Goal: Information Seeking & Learning: Learn about a topic

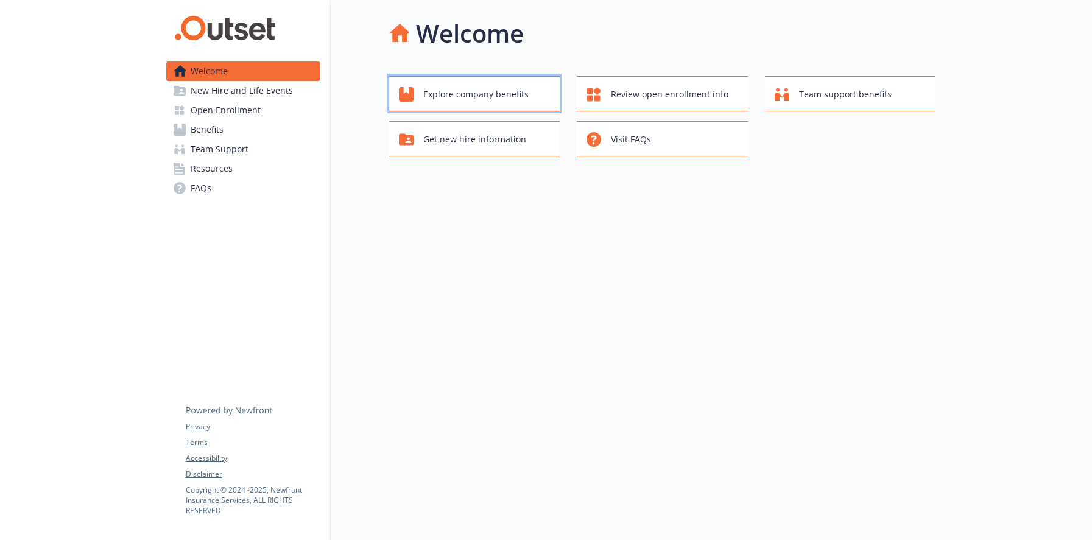
click at [464, 97] on span "Explore company benefits" at bounding box center [475, 94] width 105 height 23
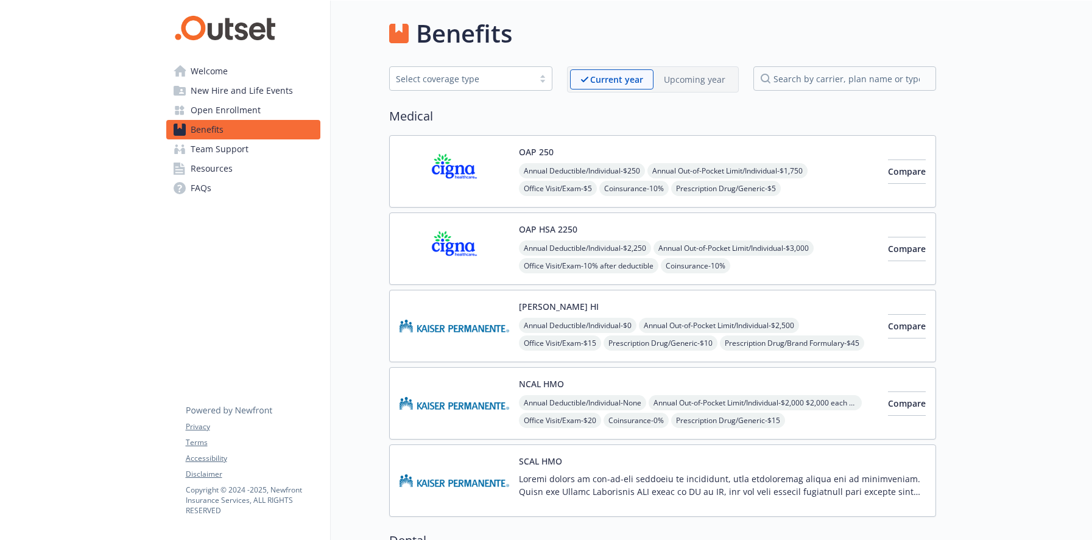
click at [199, 70] on span "Welcome" at bounding box center [209, 71] width 37 height 19
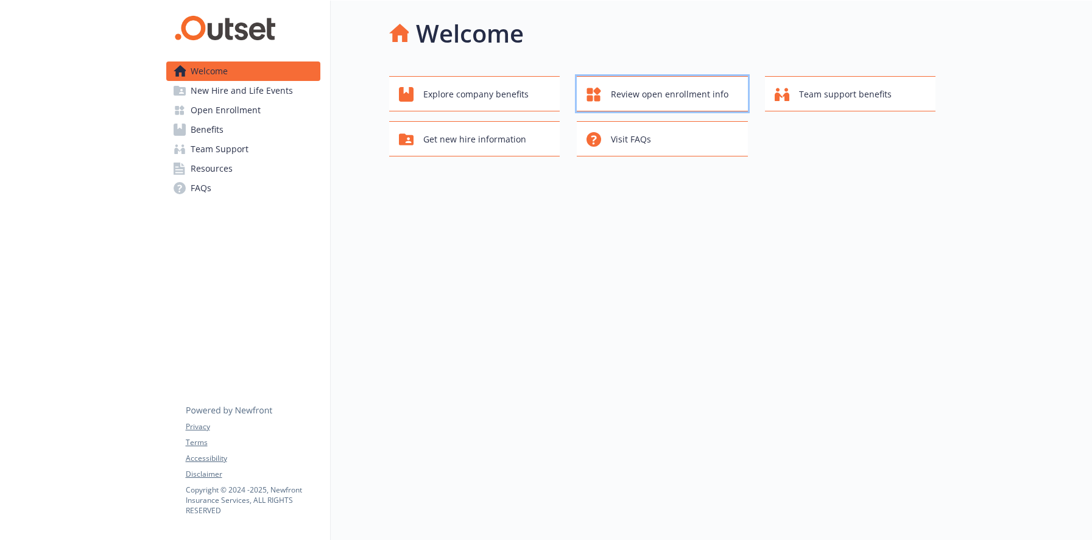
click at [643, 85] on span "Review open enrollment info" at bounding box center [670, 94] width 118 height 23
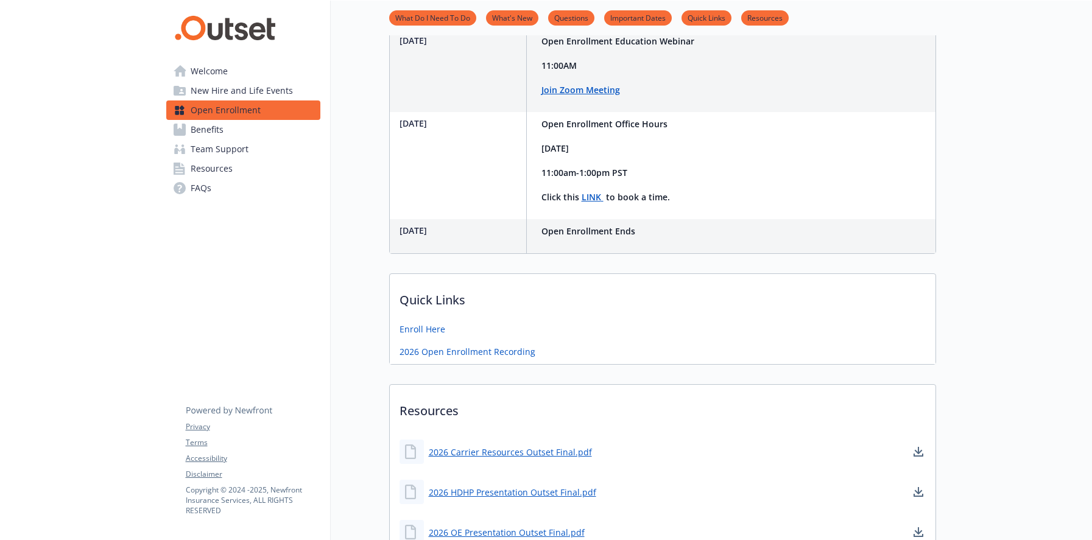
scroll to position [366, 0]
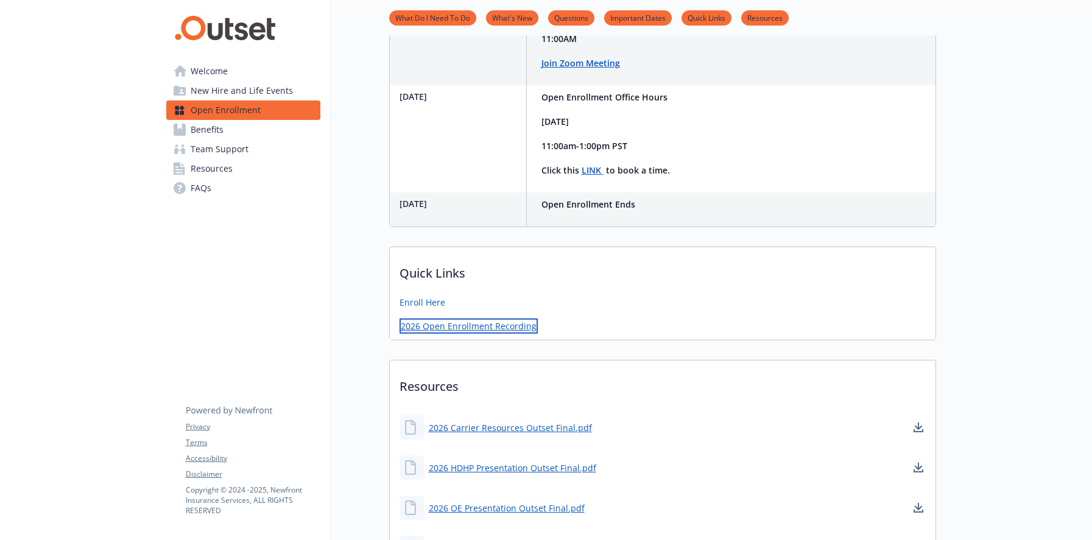
click at [486, 325] on link "2026 Open Enrollment Recording" at bounding box center [469, 326] width 138 height 15
drag, startPoint x: 509, startPoint y: 326, endPoint x: 419, endPoint y: 324, distance: 89.6
drag, startPoint x: 419, startPoint y: 324, endPoint x: 693, endPoint y: 296, distance: 275.0
click at [693, 296] on div "Enroll Here" at bounding box center [663, 305] width 546 height 19
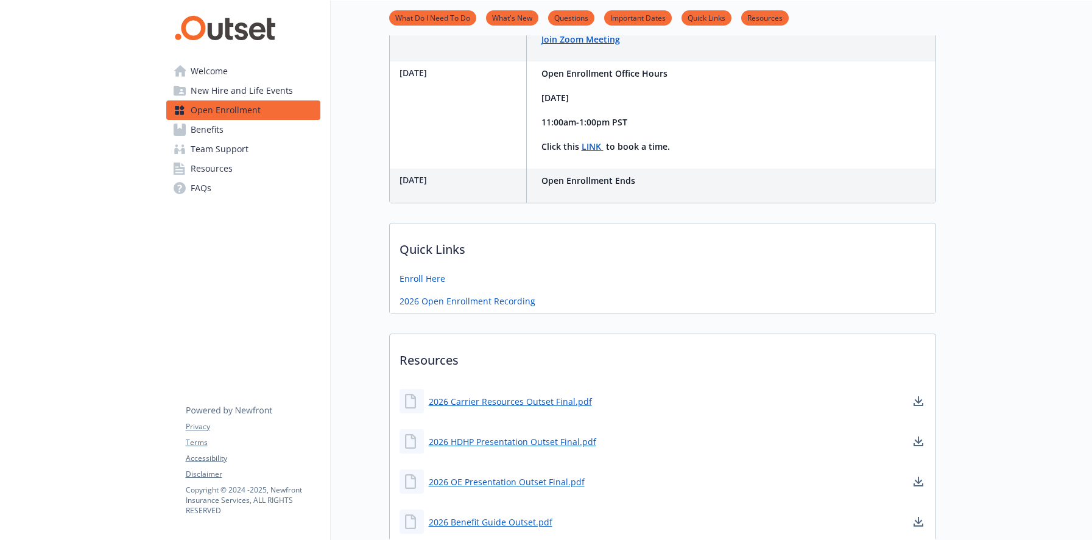
scroll to position [426, 0]
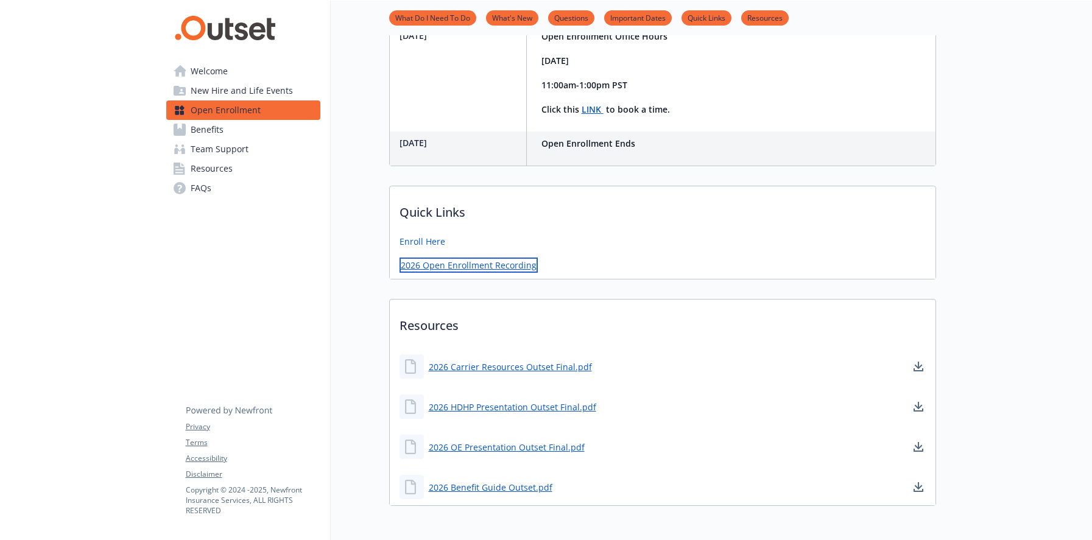
drag, startPoint x: 436, startPoint y: 265, endPoint x: 430, endPoint y: 263, distance: 6.9
click at [430, 263] on link "2026 Open Enrollment Recording" at bounding box center [469, 265] width 138 height 15
click at [456, 263] on link "2026 Open Enrollment Recording" at bounding box center [469, 265] width 138 height 15
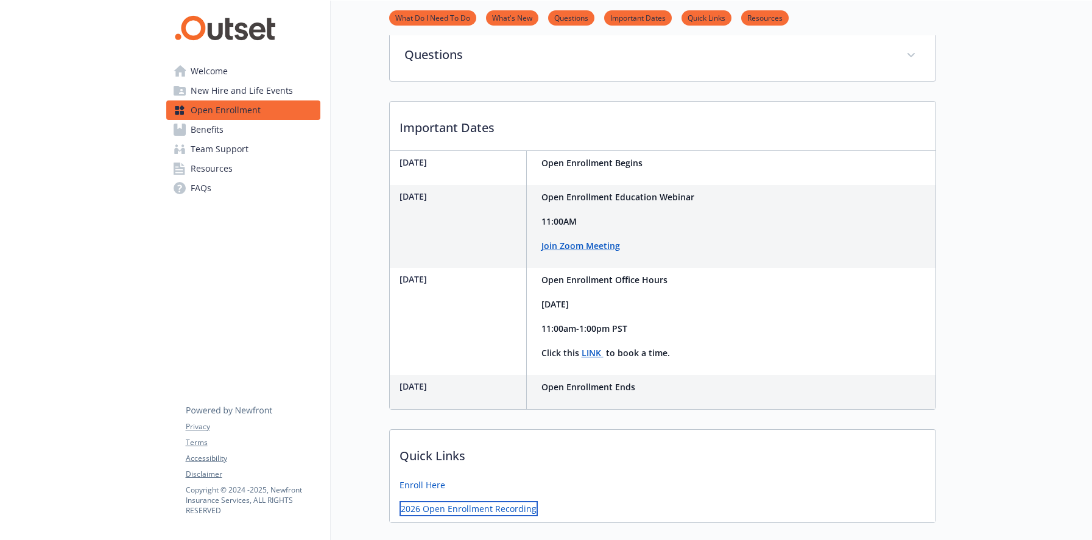
scroll to position [0, 0]
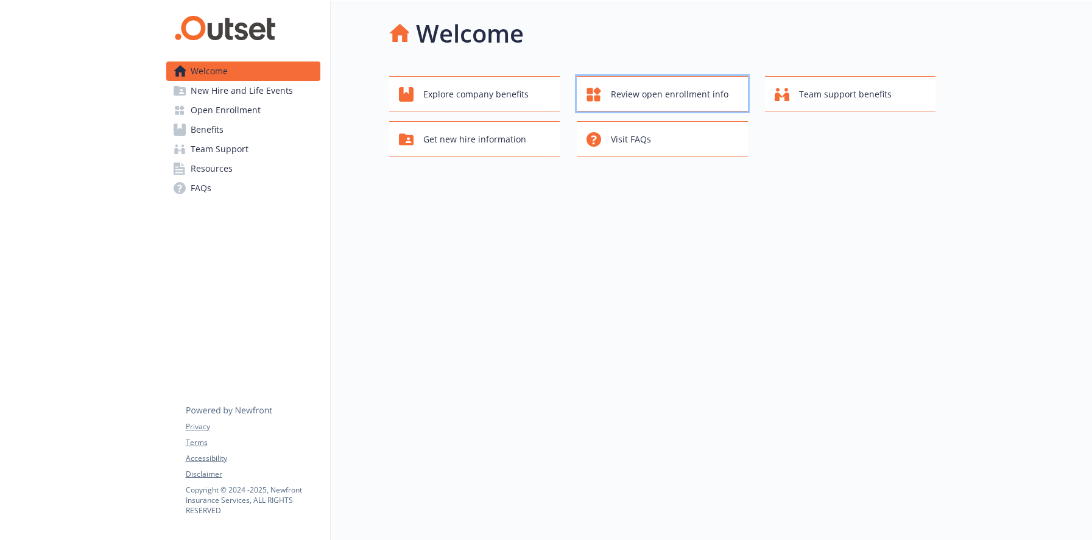
click at [640, 96] on span "Review open enrollment info" at bounding box center [670, 94] width 118 height 23
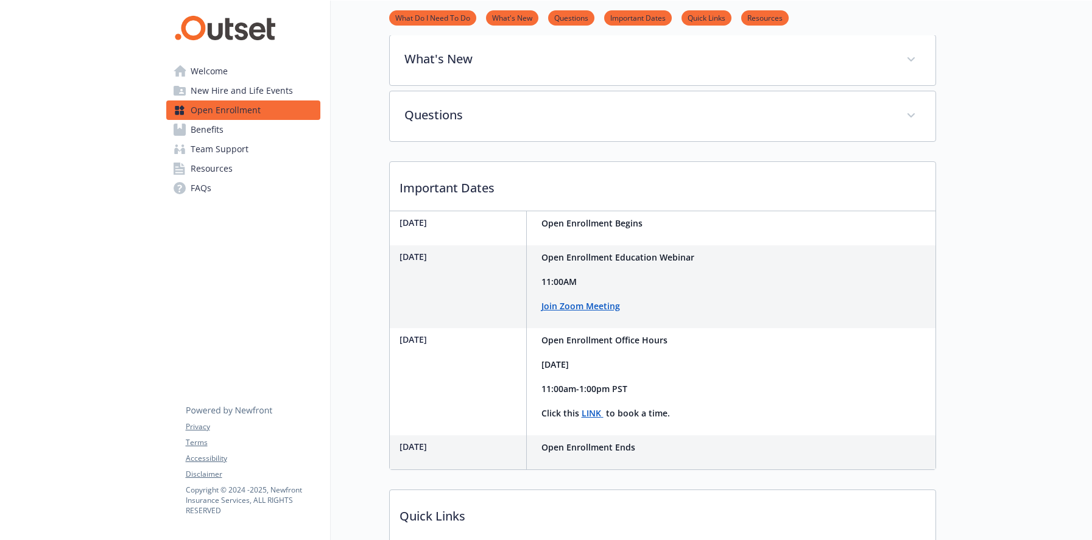
scroll to position [121, 0]
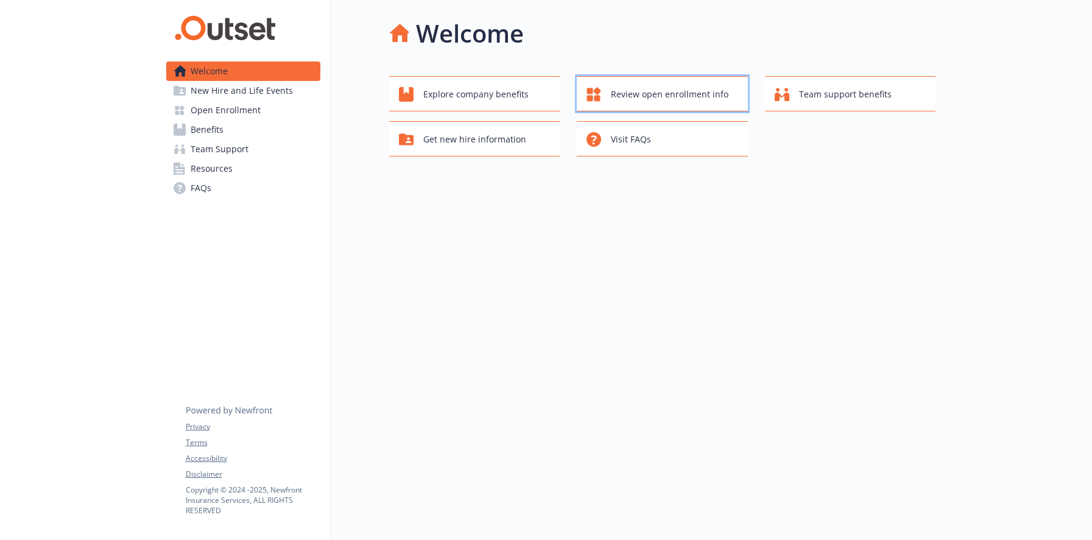
click at [660, 88] on span "Review open enrollment info" at bounding box center [670, 94] width 118 height 23
